Goal: Task Accomplishment & Management: Use online tool/utility

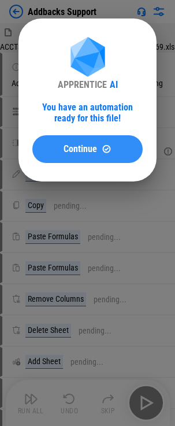
click at [103, 143] on button "Continue" at bounding box center [87, 149] width 110 height 28
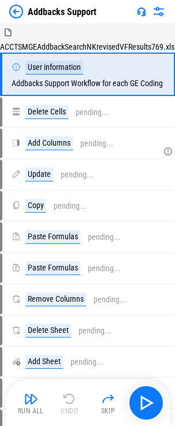
click at [37, 406] on button "Run All" at bounding box center [31, 403] width 37 height 28
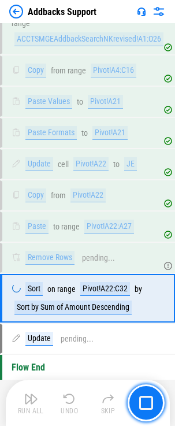
scroll to position [509, 0]
